Goal: Task Accomplishment & Management: Use online tool/utility

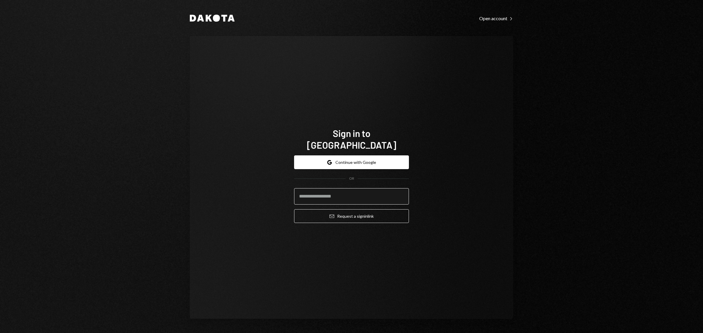
click at [332, 188] on input "email" at bounding box center [351, 196] width 115 height 16
click at [0, 333] on com-1password-button at bounding box center [0, 333] width 0 height 0
type input "**********"
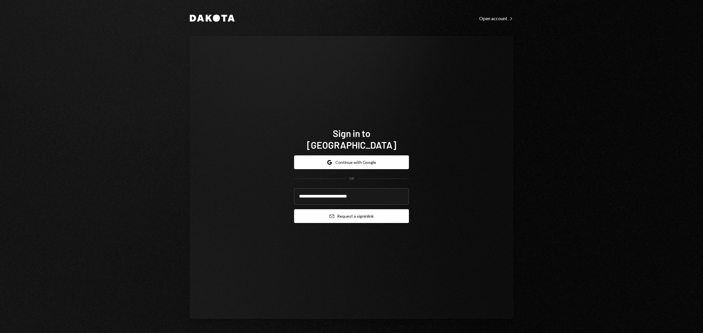
click at [356, 209] on button "Email Request a sign in link" at bounding box center [351, 216] width 115 height 14
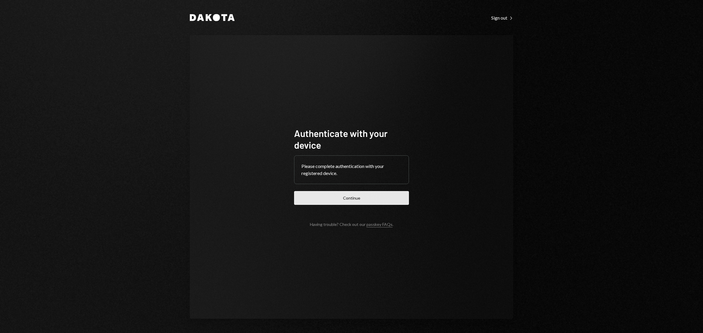
click at [371, 194] on button "Continue" at bounding box center [351, 198] width 115 height 14
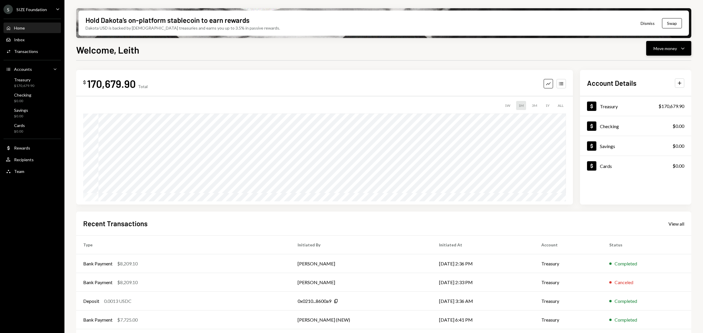
click at [670, 50] on div "Move money" at bounding box center [664, 48] width 23 height 6
click at [666, 68] on div "Send" at bounding box center [664, 66] width 43 height 6
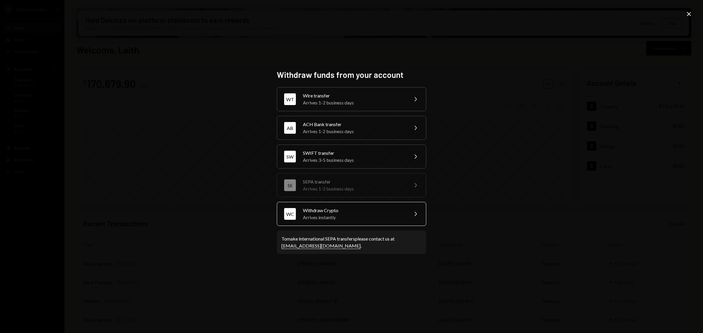
click at [352, 218] on div "Arrives instantly" at bounding box center [354, 217] width 102 height 7
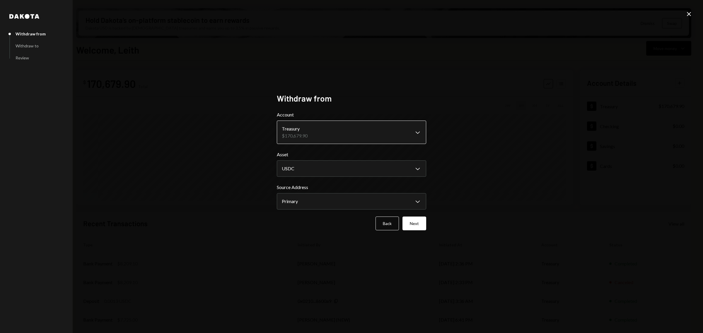
click at [370, 132] on body "S SIZE Foundation Caret Down Home Home Inbox Inbox Activities Transactions Acco…" at bounding box center [351, 166] width 703 height 333
click at [417, 223] on button "Next" at bounding box center [414, 224] width 24 height 14
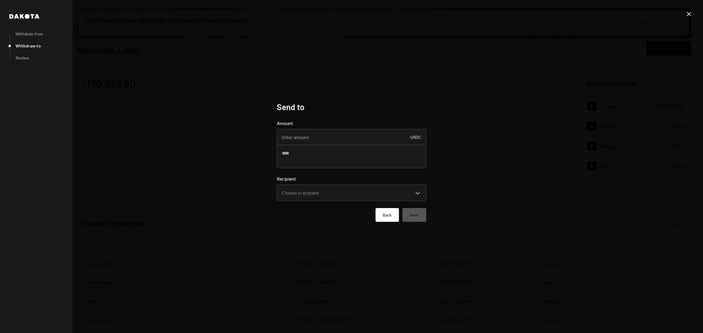
click at [388, 215] on button "Back" at bounding box center [386, 215] width 23 height 14
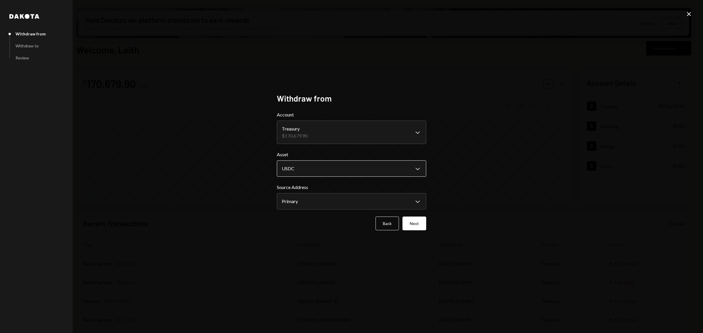
click at [392, 165] on body "S SIZE Foundation Caret Down Home Home Inbox Inbox Activities Transactions Acco…" at bounding box center [351, 166] width 703 height 333
click at [415, 223] on button "Next" at bounding box center [414, 224] width 24 height 14
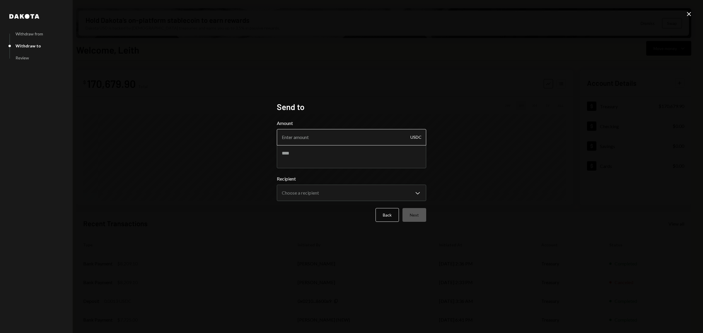
click at [355, 134] on input "Amount" at bounding box center [351, 137] width 149 height 16
click at [383, 209] on button "Back" at bounding box center [386, 215] width 23 height 14
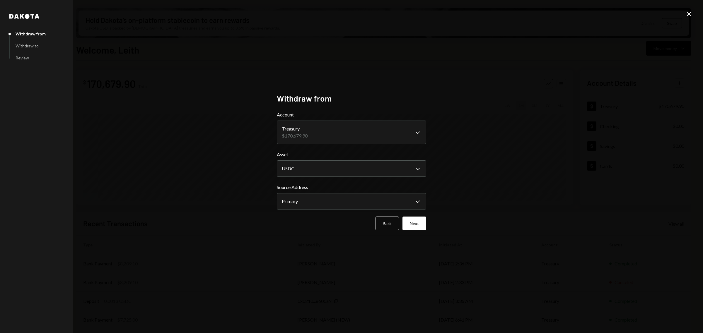
click at [687, 15] on icon at bounding box center [689, 14] width 4 height 4
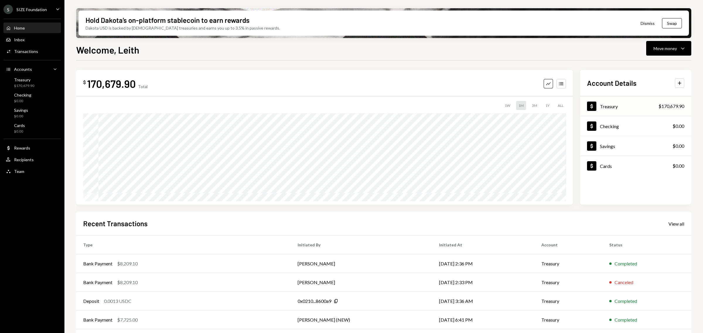
click at [621, 103] on div "Dollar Treasury $170,679.90" at bounding box center [635, 106] width 111 height 19
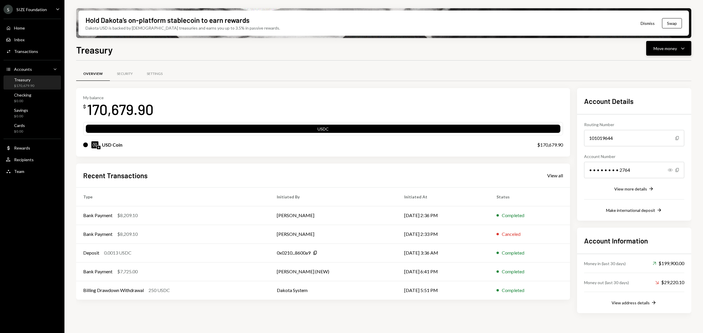
click at [667, 52] on button "Move money Caret Down" at bounding box center [668, 48] width 45 height 15
click at [661, 69] on div "Withdraw Send" at bounding box center [659, 65] width 59 height 13
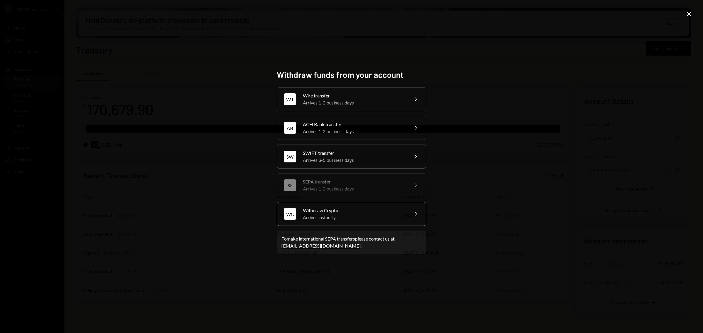
click at [408, 211] on div "WC Withdraw Crypto Arrives instantly Chevron Right" at bounding box center [351, 214] width 149 height 24
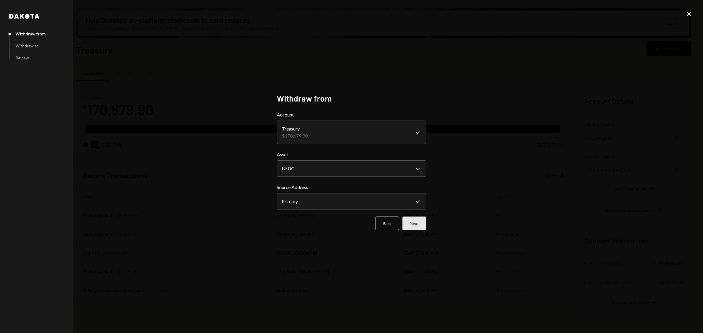
click at [419, 220] on button "Next" at bounding box center [414, 224] width 24 height 14
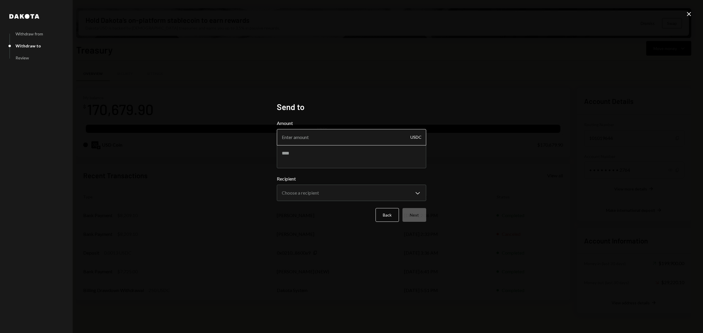
click at [370, 141] on input "Amount" at bounding box center [351, 137] width 149 height 16
type input "23323"
click at [396, 157] on textarea at bounding box center [351, 156] width 149 height 23
type textarea "**********"
click at [415, 191] on body "S SIZE Foundation Caret Down Home Home Inbox Inbox Activities Transactions Acco…" at bounding box center [351, 166] width 703 height 333
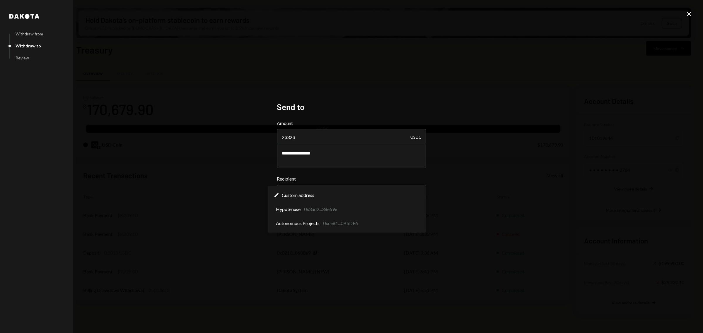
drag, startPoint x: 396, startPoint y: 223, endPoint x: 399, endPoint y: 231, distance: 8.3
click at [399, 231] on div "Edit Custom address Hypotenuse 0x3ad2...38e69e Autonomous Projects 0xce81...0B5…" at bounding box center [347, 209] width 158 height 47
select select "**********"
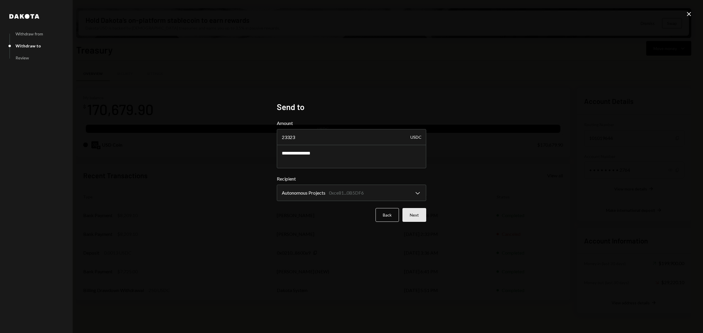
click at [419, 215] on button "Next" at bounding box center [414, 215] width 24 height 14
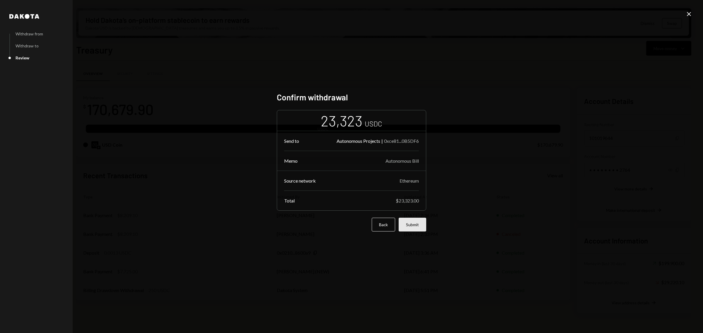
click at [412, 222] on button "Submit" at bounding box center [413, 225] width 28 height 14
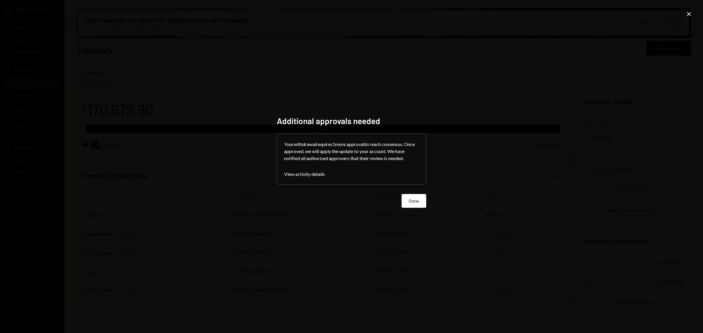
click at [377, 202] on div "Done" at bounding box center [351, 201] width 149 height 14
click at [431, 194] on div "Additional approvals needed Your withdrawal requires 1 more approval to reach c…" at bounding box center [351, 167] width 163 height 116
click at [414, 200] on button "Done" at bounding box center [414, 201] width 25 height 14
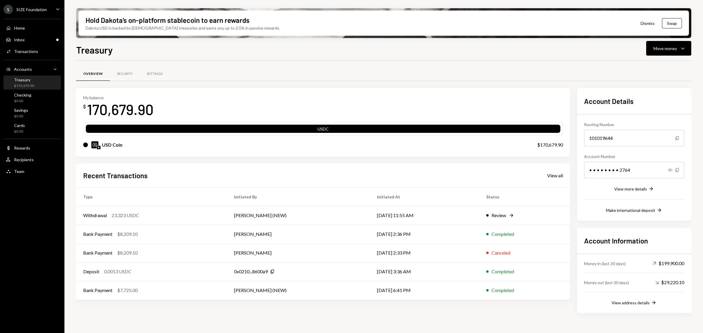
click at [28, 84] on div "$170,679.90" at bounding box center [24, 85] width 20 height 5
click at [48, 7] on div "S SIZE Foundation Caret Down" at bounding box center [32, 9] width 64 height 9
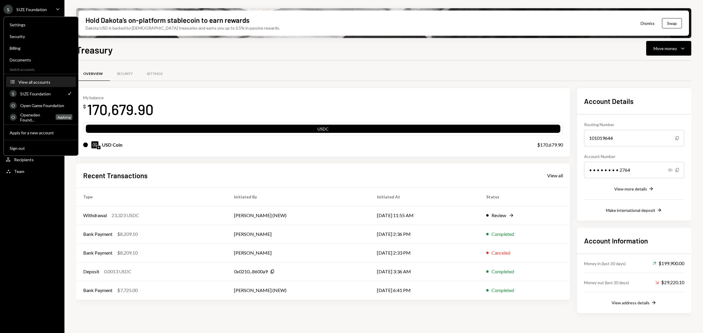
click at [44, 81] on div "View all accounts" at bounding box center [45, 81] width 54 height 5
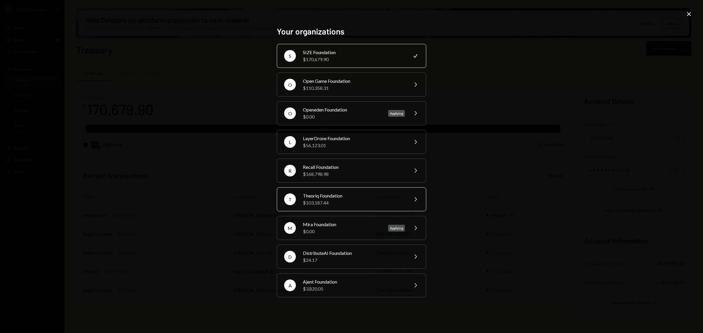
click at [376, 190] on div "T Theoriq Foundation $103,187.44 Chevron Right" at bounding box center [351, 199] width 149 height 24
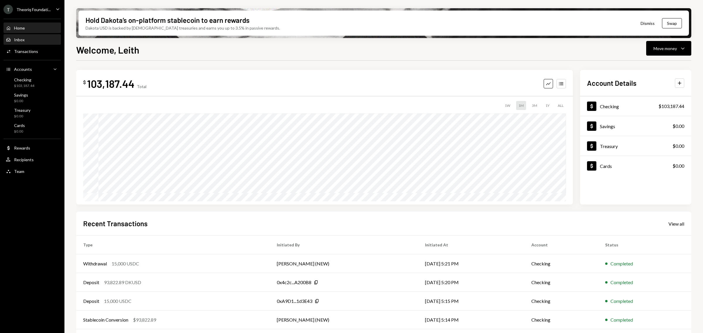
click at [39, 37] on div "Inbox Inbox" at bounding box center [32, 39] width 53 height 5
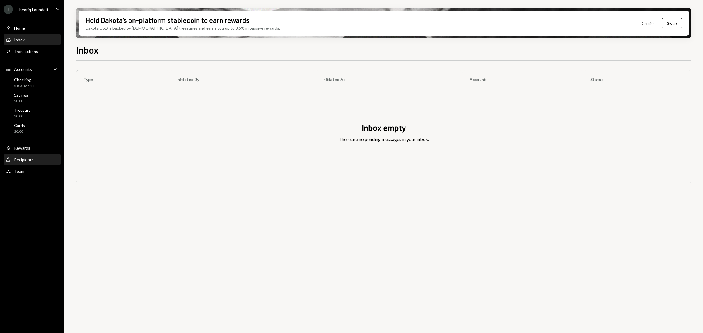
click at [38, 158] on div "User Recipients" at bounding box center [32, 159] width 53 height 5
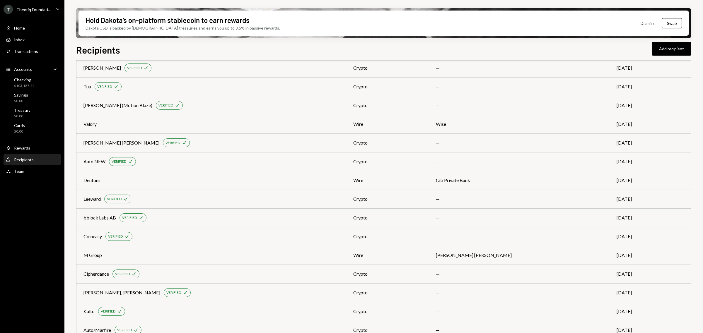
scroll to position [329, 0]
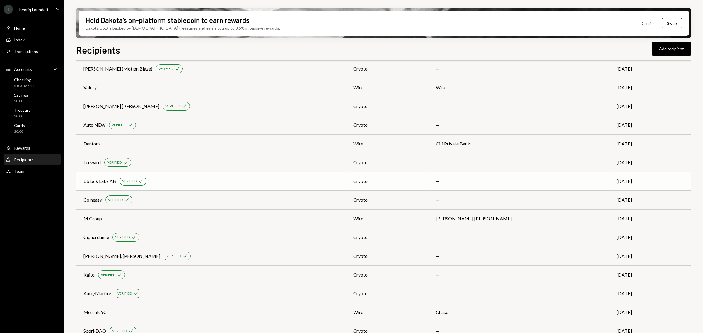
click at [282, 177] on div "bblock Labs AB VERIFIED Check" at bounding box center [211, 181] width 256 height 9
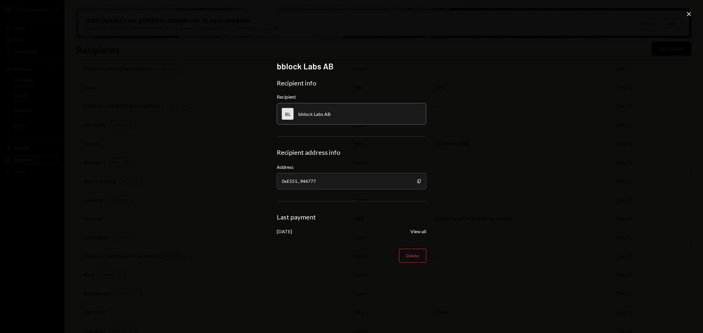
click at [688, 14] on icon "Close" at bounding box center [688, 14] width 7 height 7
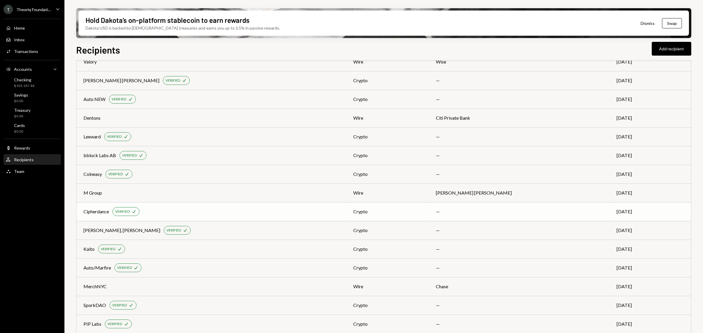
scroll to position [366, 0]
